Goal: Task Accomplishment & Management: Use online tool/utility

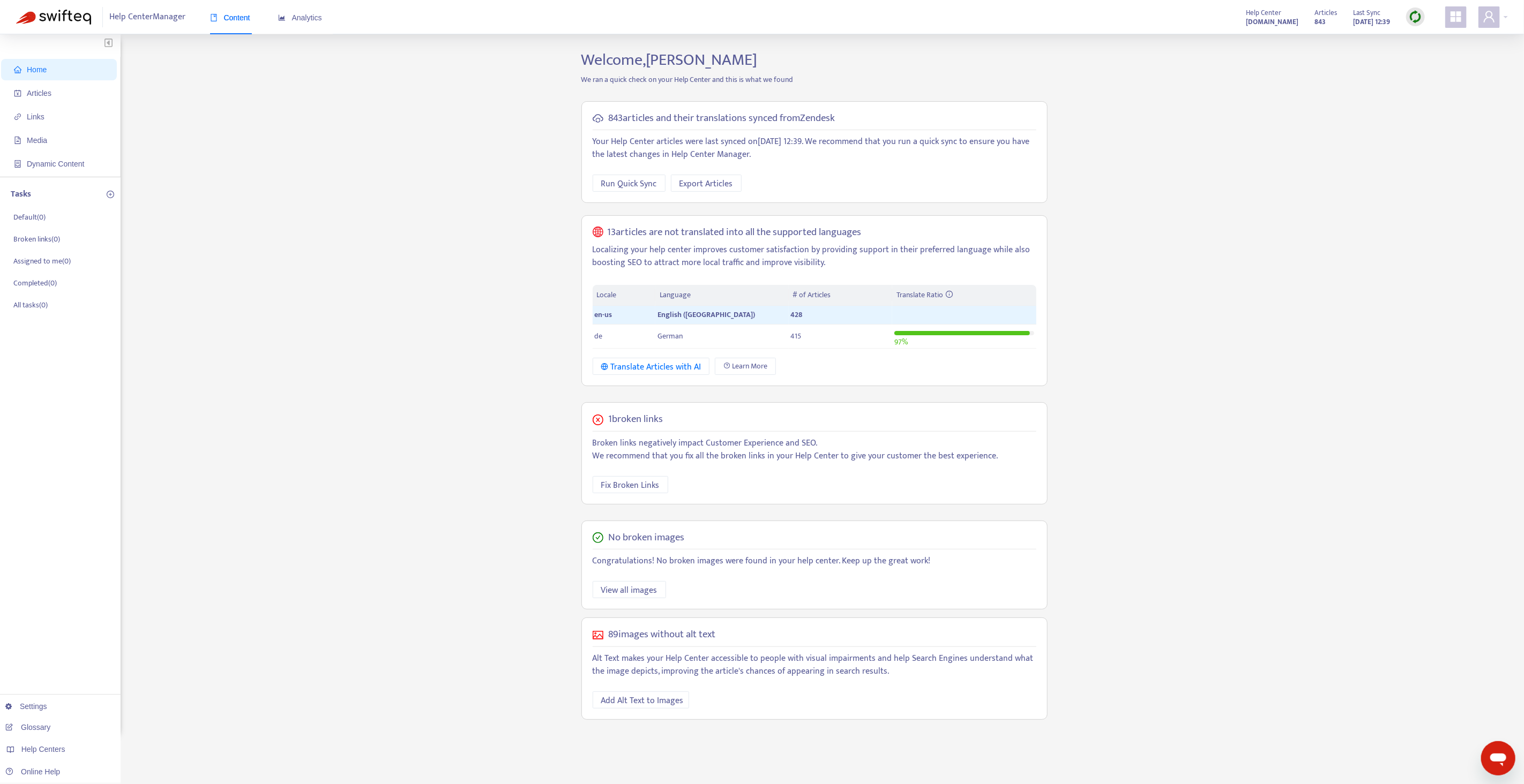
click at [1416, 17] on img at bounding box center [1415, 17] width 13 height 13
click at [1426, 41] on link "Quick Sync" at bounding box center [1438, 39] width 46 height 12
click at [75, 116] on span "Links" at bounding box center [61, 116] width 94 height 21
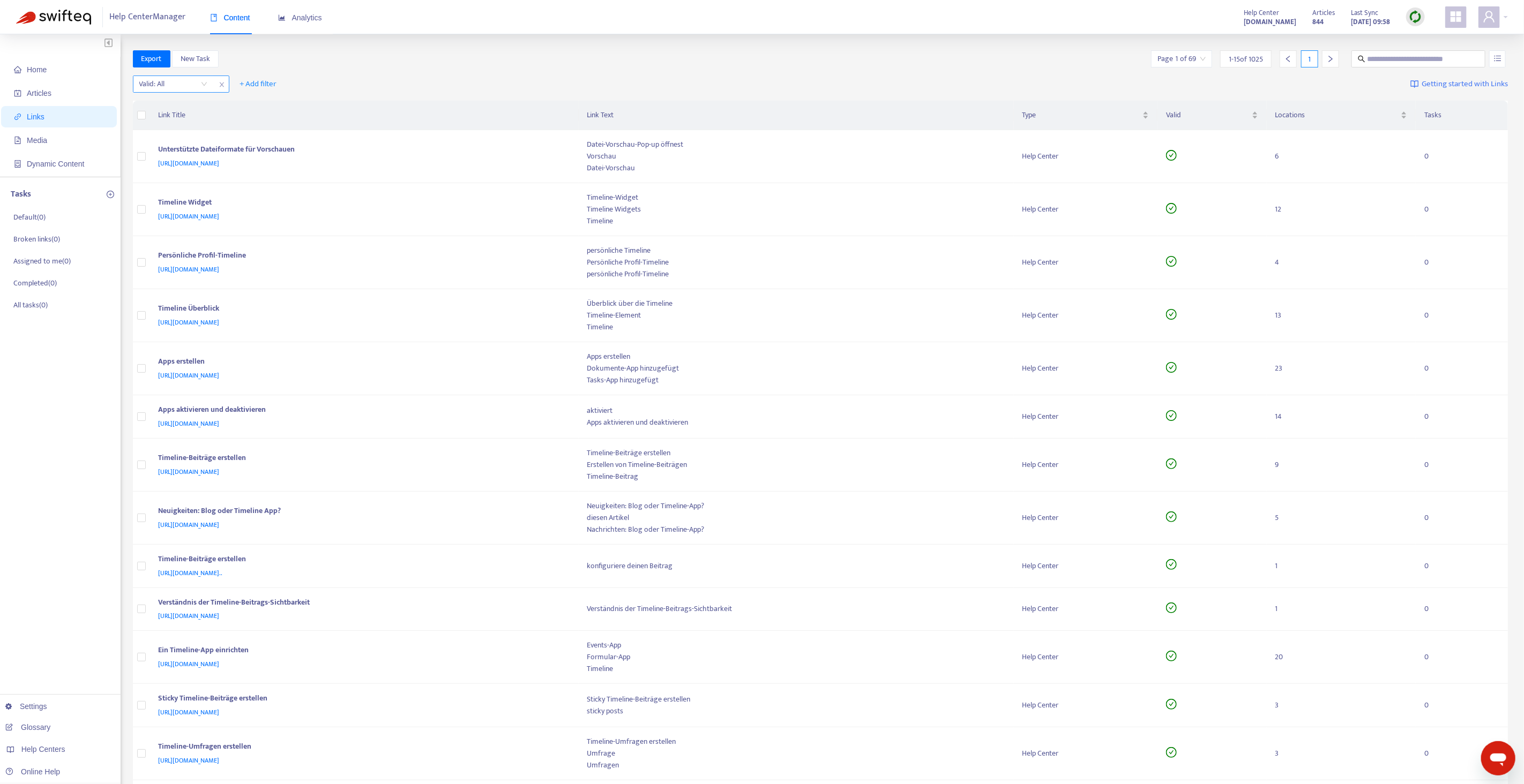
click at [184, 85] on input "search" at bounding box center [174, 84] width 68 height 16
click at [178, 138] on div "No" at bounding box center [235, 139] width 186 height 12
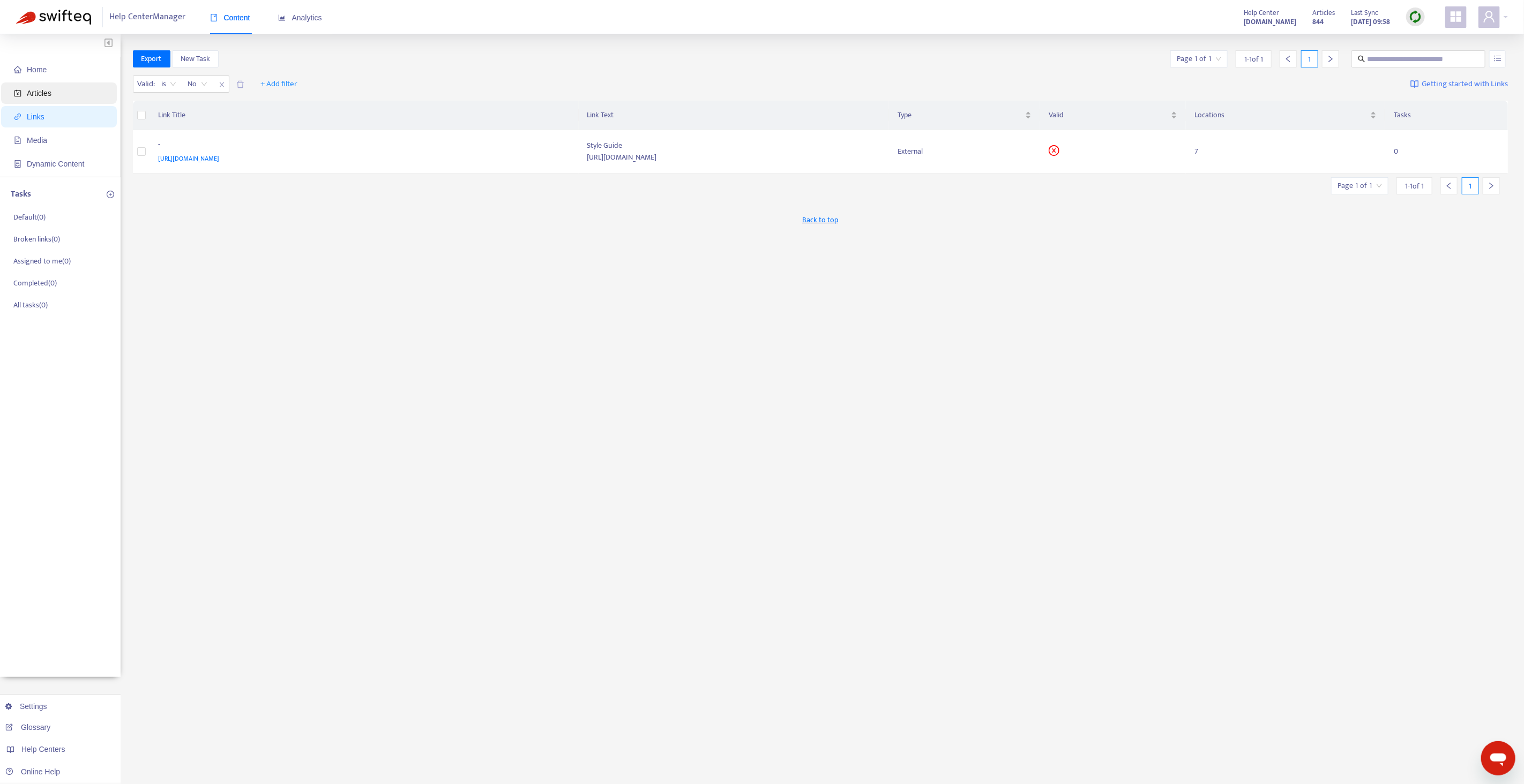
click at [61, 94] on span "Articles" at bounding box center [61, 93] width 94 height 21
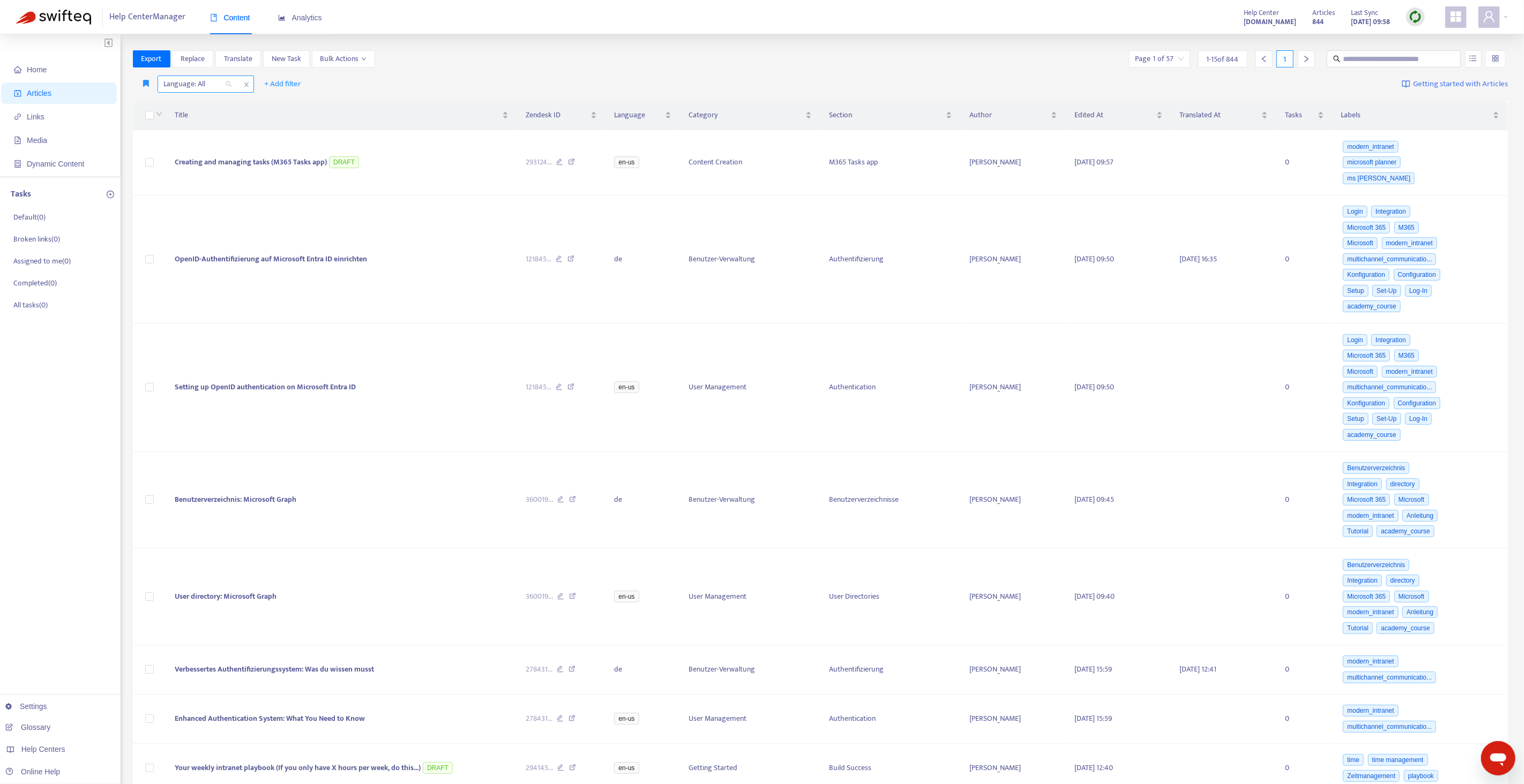
click at [215, 82] on div at bounding box center [192, 84] width 65 height 13
click at [206, 108] on div "en-us" at bounding box center [259, 105] width 186 height 12
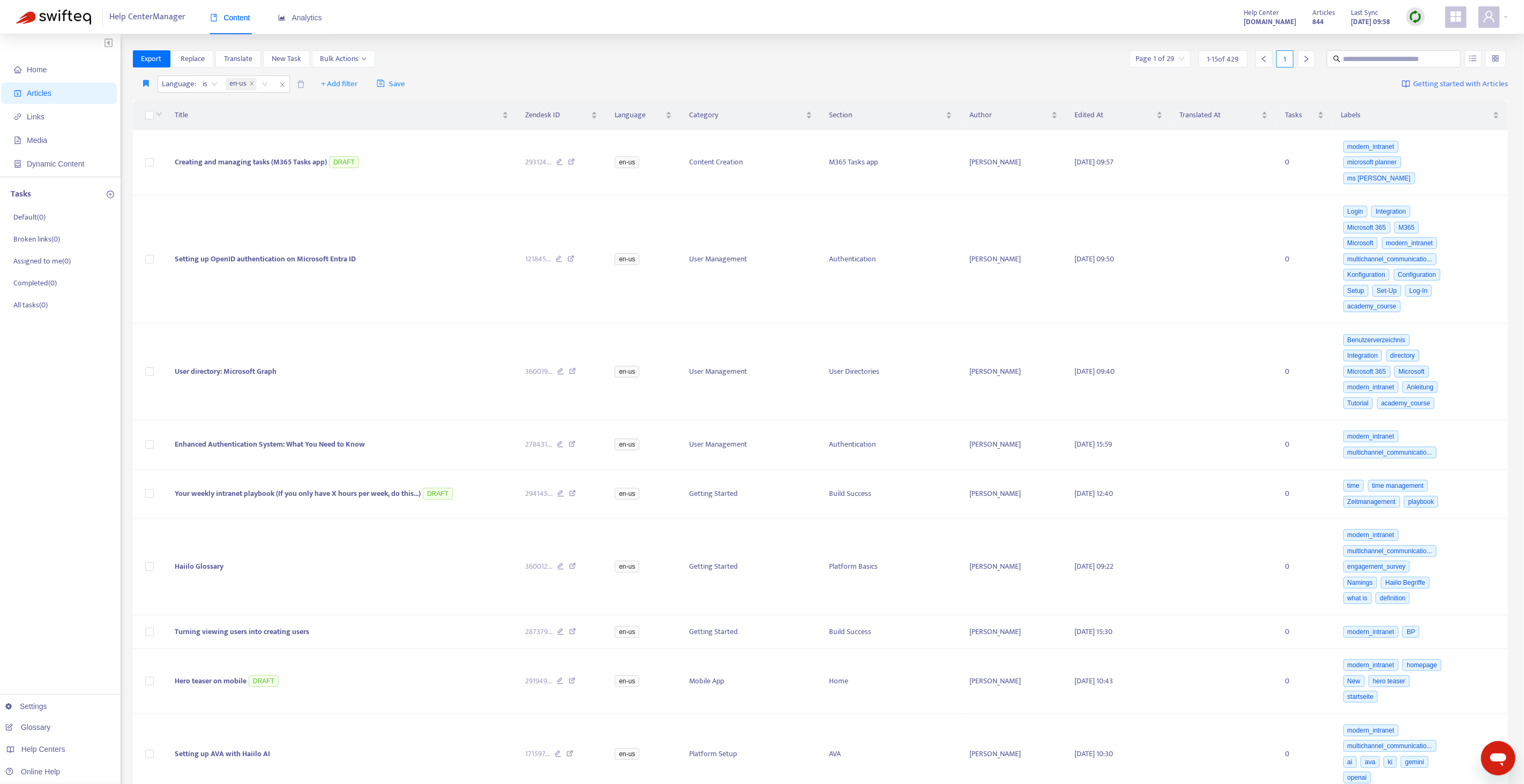
click at [539, 76] on div "Language : is en-us + Add filter Save Getting started with Articles" at bounding box center [821, 84] width 1376 height 25
click at [143, 165] on td at bounding box center [149, 163] width 33 height 66
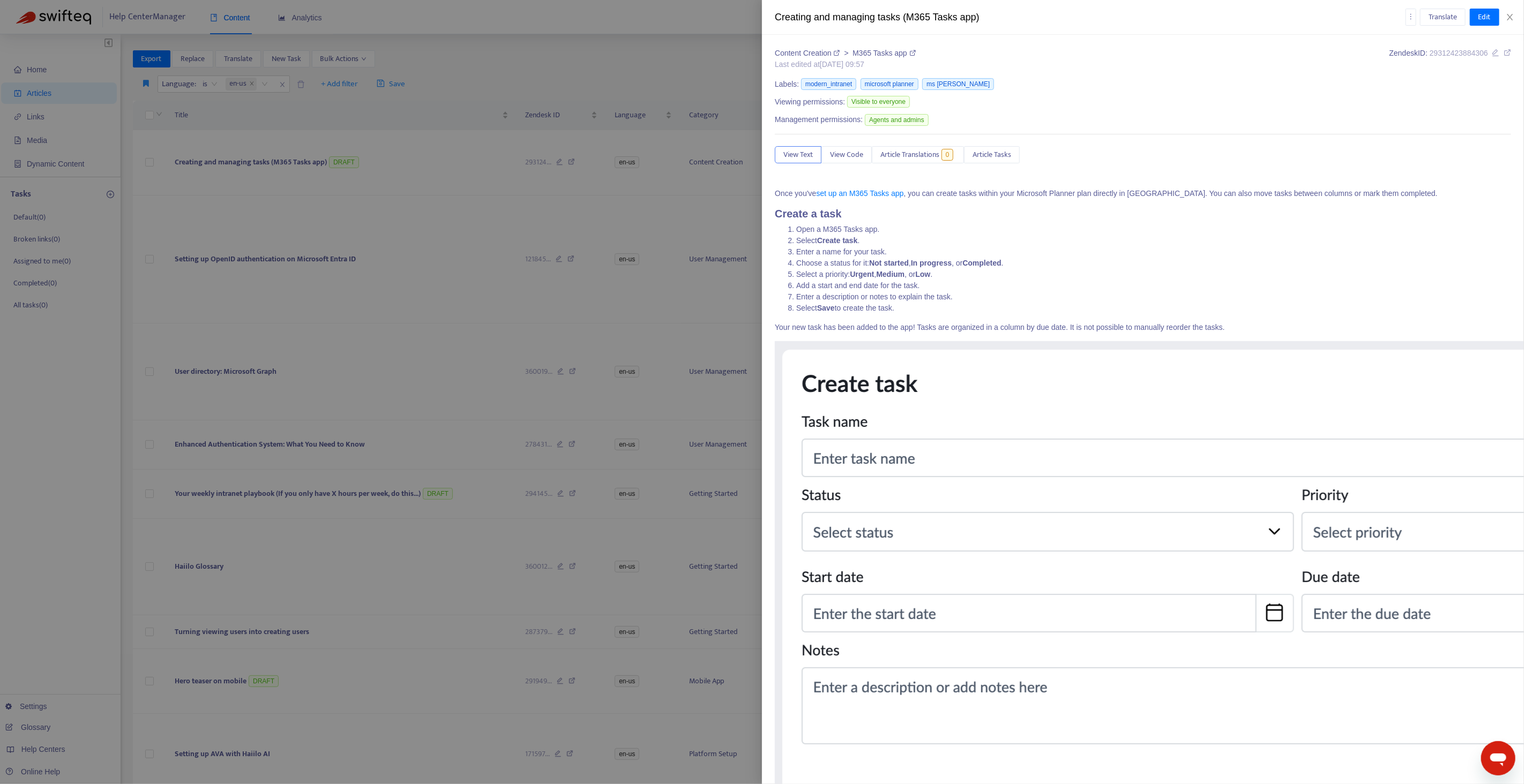
click at [150, 165] on div at bounding box center [762, 392] width 1524 height 784
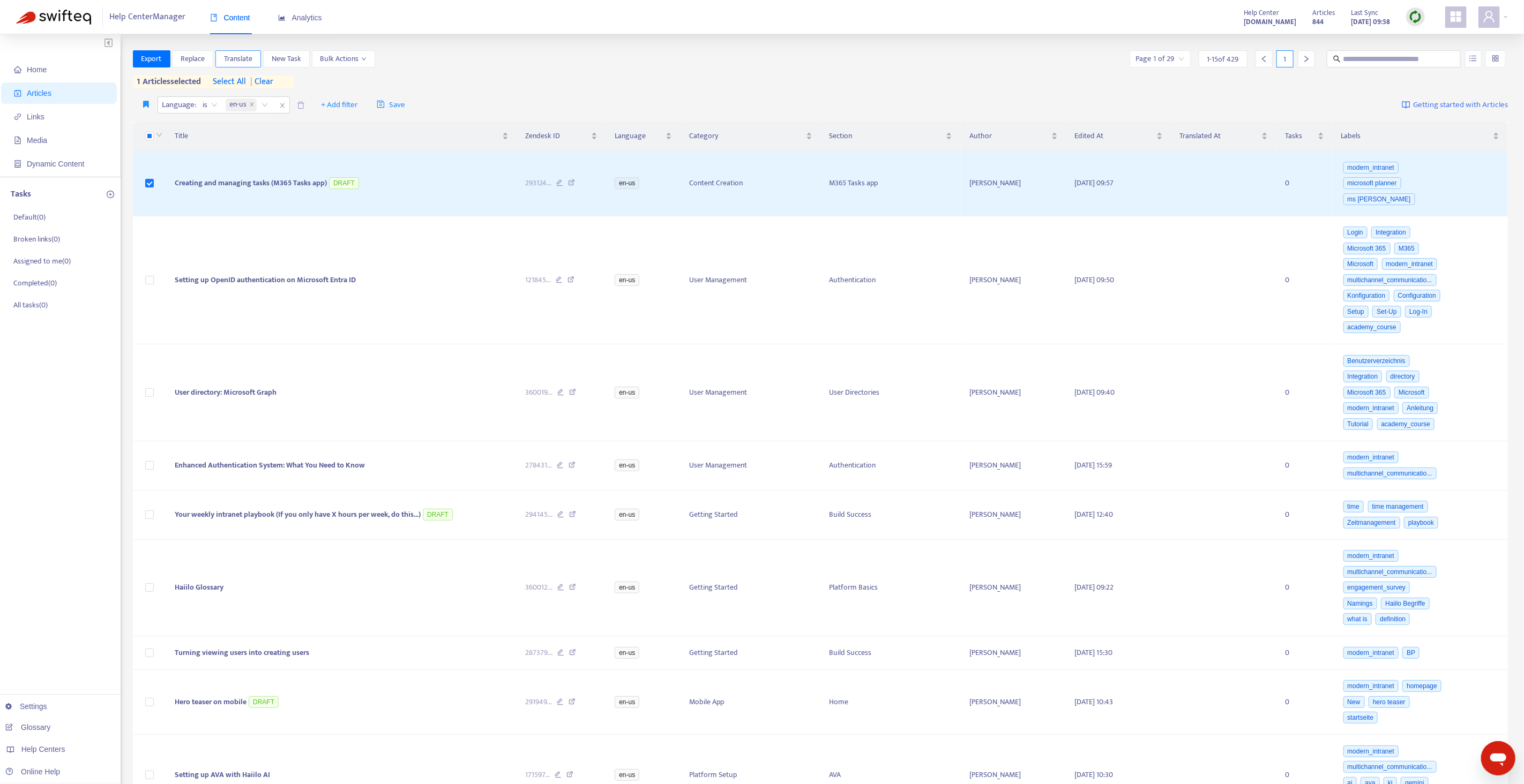
click at [246, 58] on span "Translate" at bounding box center [238, 59] width 28 height 12
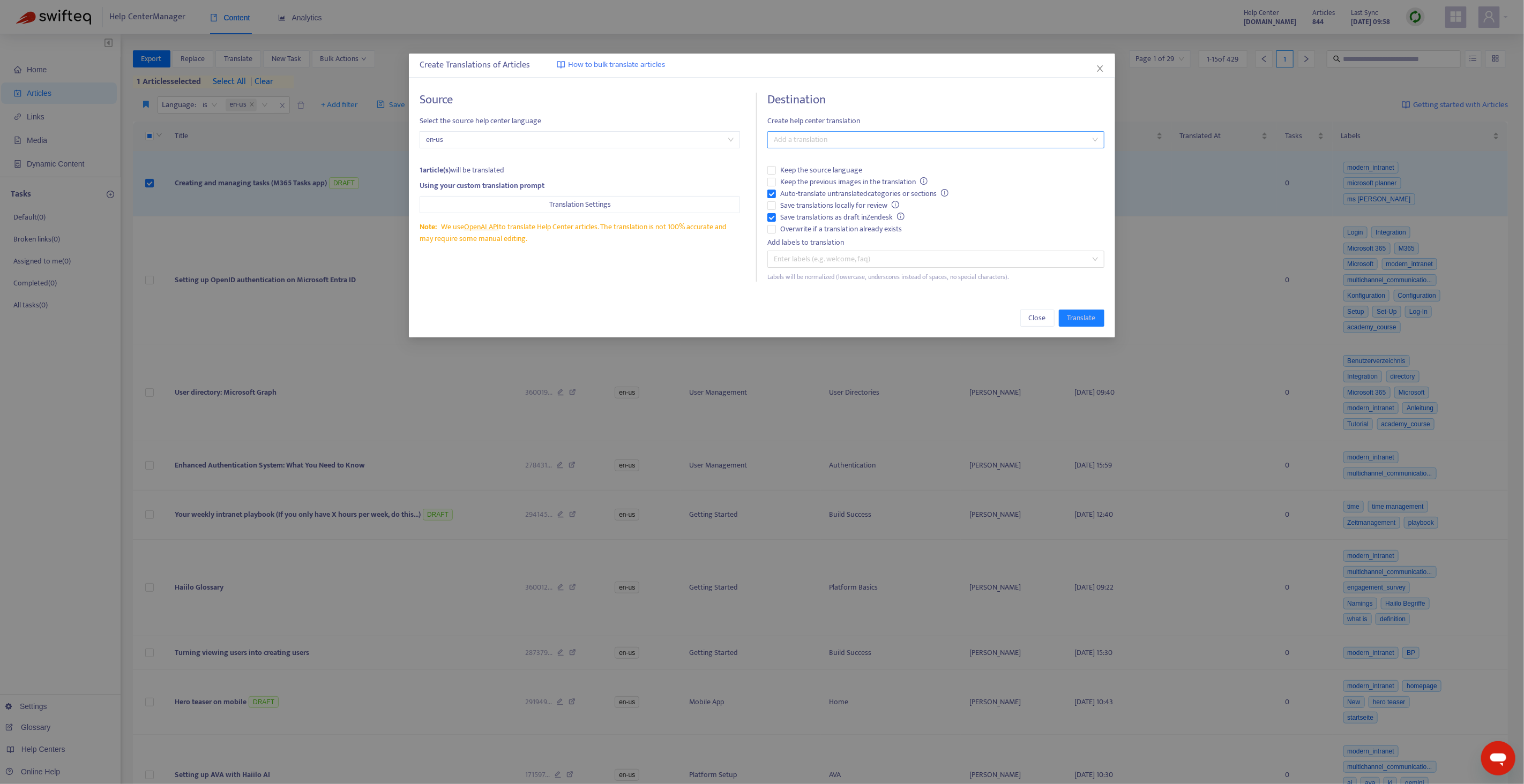
click at [850, 140] on div at bounding box center [930, 139] width 321 height 13
click at [799, 177] on div "German ( de )" at bounding box center [936, 179] width 320 height 12
drag, startPoint x: 787, startPoint y: 193, endPoint x: 793, endPoint y: 201, distance: 10.0
click at [788, 193] on span "Auto-translate untranslated categories or sections" at bounding box center [864, 194] width 177 height 12
click at [794, 229] on span "Overwrite if a translation already exists" at bounding box center [841, 230] width 130 height 12
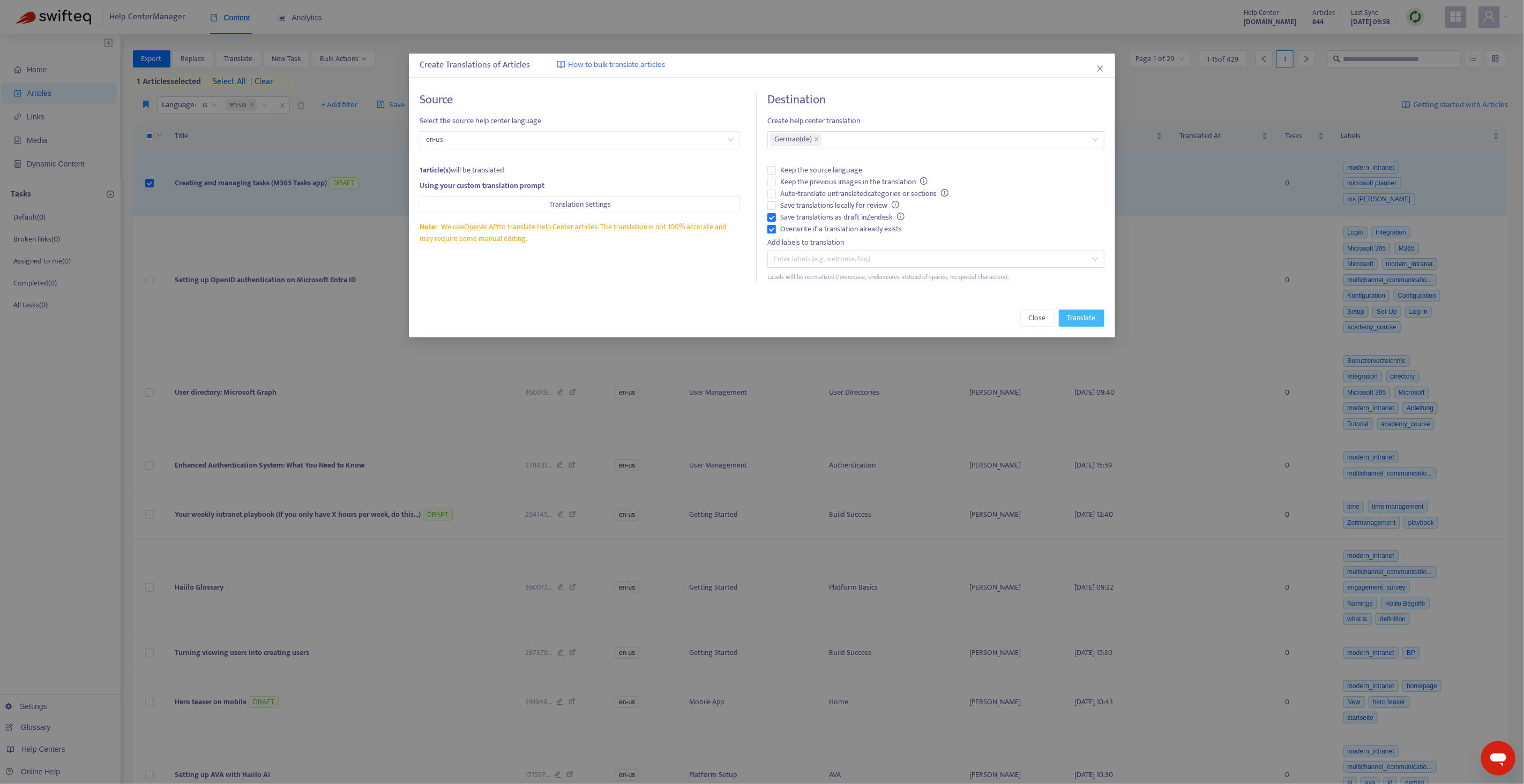
click at [1097, 323] on button "Translate" at bounding box center [1082, 318] width 46 height 17
